Goal: Navigation & Orientation: Go to known website

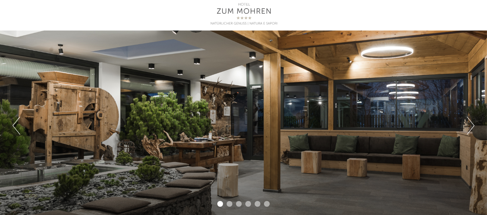
scroll to position [36, 0]
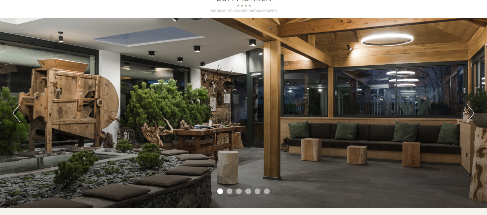
click at [471, 110] on button "Next" at bounding box center [471, 113] width 8 height 18
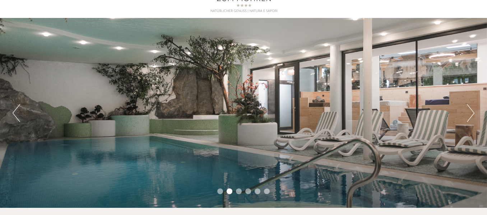
click at [471, 110] on button "Next" at bounding box center [471, 113] width 8 height 18
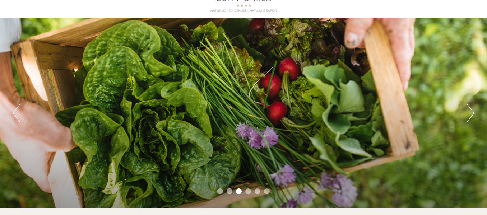
click at [471, 110] on button "Next" at bounding box center [471, 113] width 8 height 18
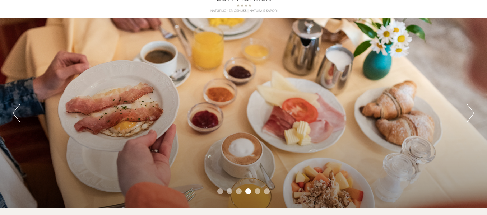
click at [470, 109] on button "Next" at bounding box center [471, 113] width 8 height 18
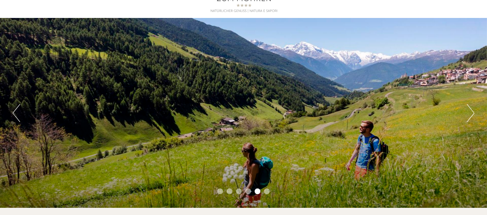
click at [470, 109] on button "Next" at bounding box center [471, 113] width 8 height 18
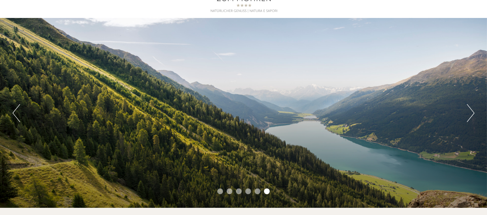
click at [470, 109] on button "Next" at bounding box center [471, 113] width 8 height 18
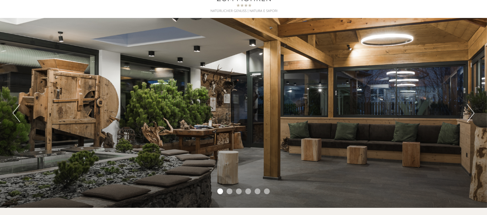
click at [470, 109] on button "Next" at bounding box center [471, 113] width 8 height 18
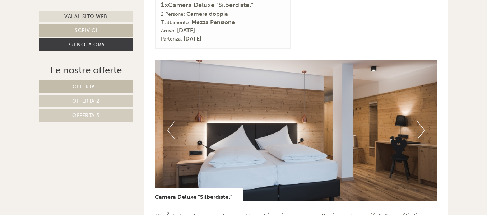
scroll to position [827, 0]
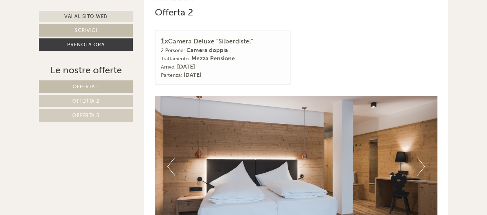
click at [423, 160] on button "Next" at bounding box center [422, 167] width 8 height 18
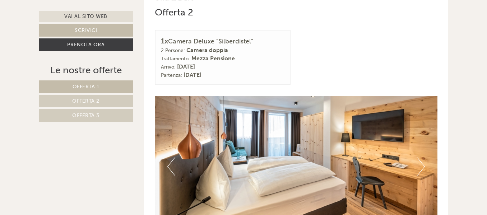
click at [421, 158] on button "Next" at bounding box center [422, 167] width 8 height 18
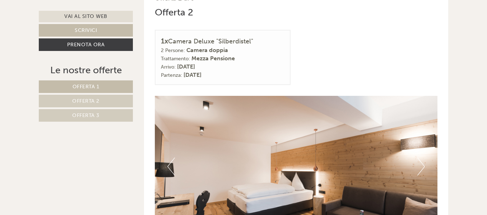
click at [421, 158] on button "Next" at bounding box center [422, 167] width 8 height 18
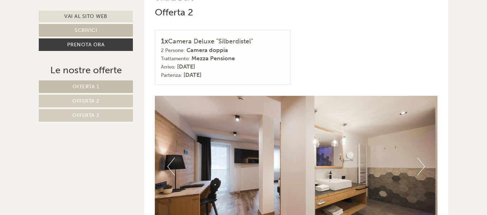
click at [421, 158] on button "Next" at bounding box center [422, 167] width 8 height 18
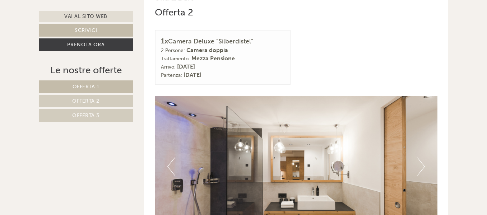
click at [421, 158] on button "Next" at bounding box center [422, 167] width 8 height 18
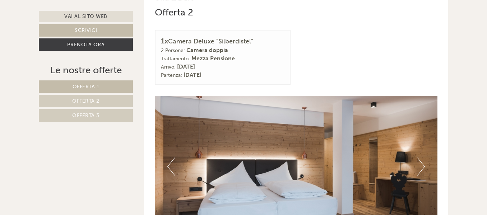
click at [421, 158] on button "Next" at bounding box center [422, 167] width 8 height 18
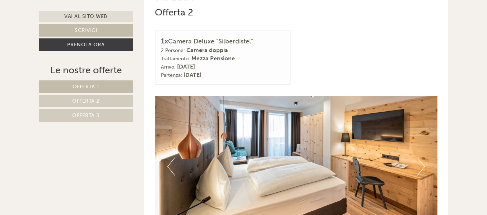
click at [421, 158] on button "Next" at bounding box center [422, 167] width 8 height 18
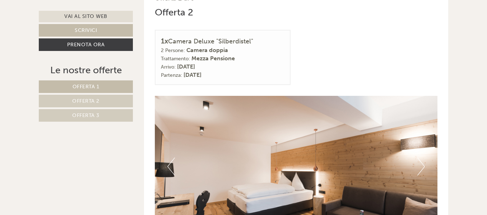
click at [421, 158] on button "Next" at bounding box center [422, 167] width 8 height 18
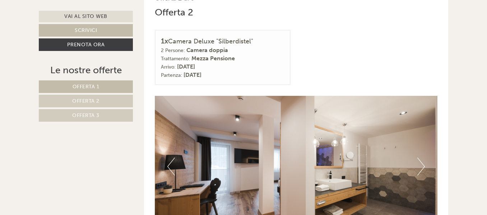
click at [421, 158] on button "Next" at bounding box center [422, 167] width 8 height 18
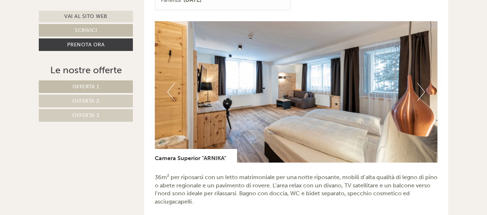
scroll to position [1330, 0]
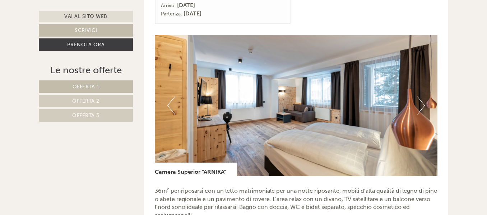
click at [417, 97] on img at bounding box center [296, 106] width 283 height 142
click at [422, 98] on button "Next" at bounding box center [422, 106] width 8 height 18
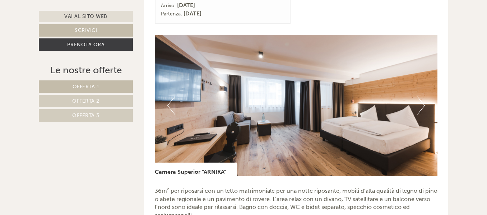
click at [422, 98] on button "Next" at bounding box center [422, 106] width 8 height 18
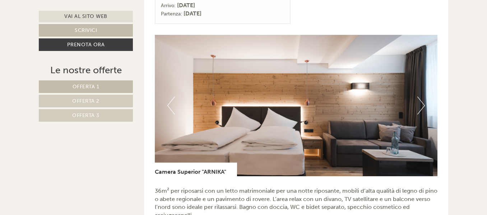
click at [422, 98] on button "Next" at bounding box center [422, 106] width 8 height 18
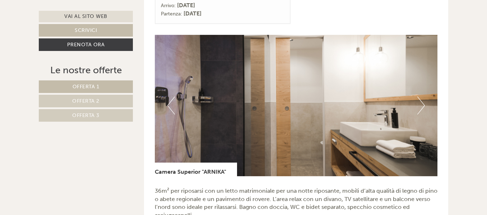
click at [422, 98] on button "Next" at bounding box center [422, 106] width 8 height 18
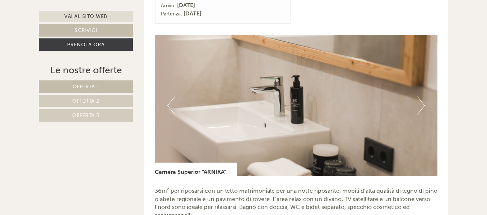
click at [422, 98] on button "Next" at bounding box center [422, 106] width 8 height 18
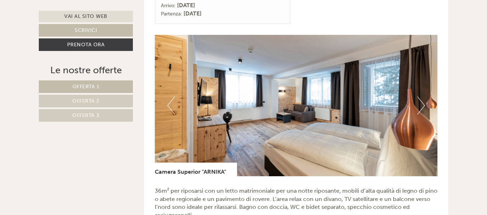
click at [422, 98] on button "Next" at bounding box center [422, 106] width 8 height 18
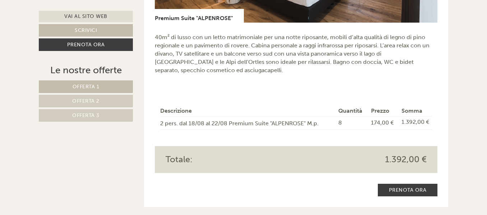
scroll to position [575, 0]
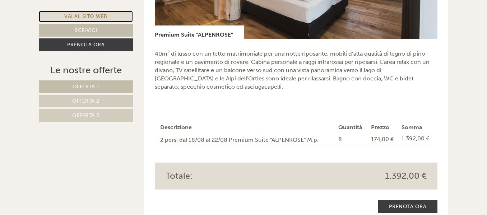
click at [81, 17] on link "Vai al sito web" at bounding box center [86, 17] width 94 height 12
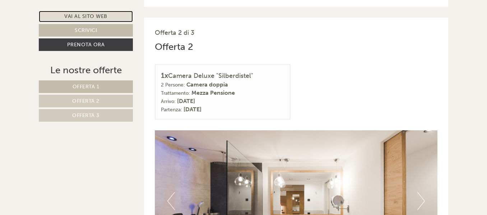
scroll to position [719, 0]
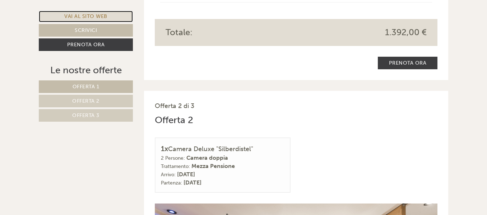
click at [94, 12] on link "Vai al sito web" at bounding box center [86, 17] width 94 height 12
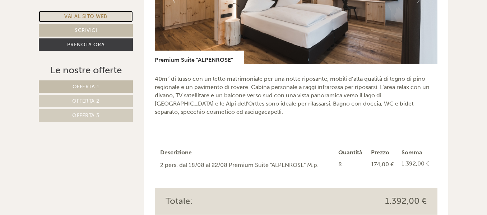
scroll to position [539, 0]
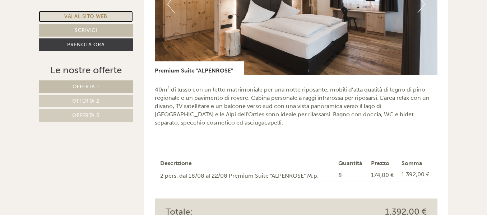
click at [87, 15] on link "Vai al sito web" at bounding box center [86, 17] width 94 height 12
click at [87, 18] on link "Vai al sito web" at bounding box center [86, 17] width 94 height 12
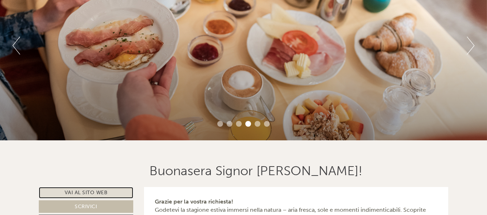
scroll to position [108, 0]
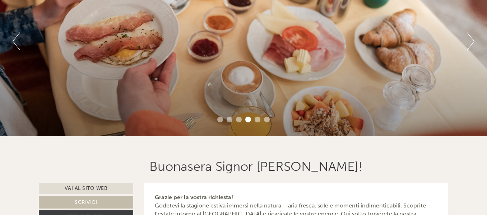
click at [257, 120] on li "5" at bounding box center [258, 120] width 6 height 6
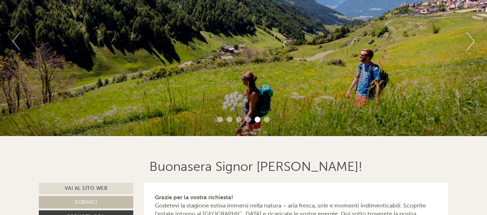
click at [266, 119] on li "6" at bounding box center [267, 120] width 6 height 6
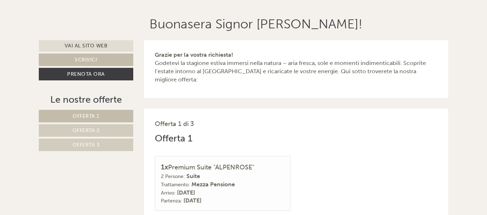
scroll to position [252, 0]
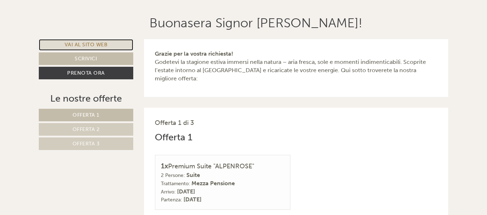
click at [90, 43] on link "Vai al sito web" at bounding box center [86, 45] width 95 height 12
